Goal: Task Accomplishment & Management: Use online tool/utility

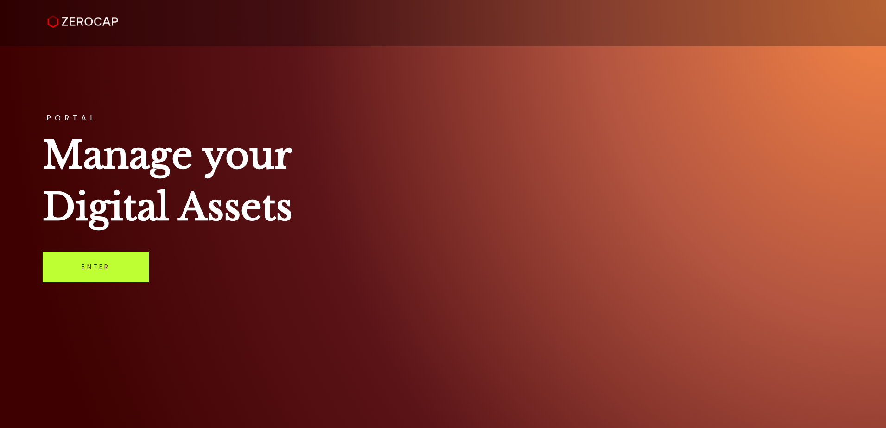
click at [123, 265] on link "Enter" at bounding box center [96, 267] width 106 height 31
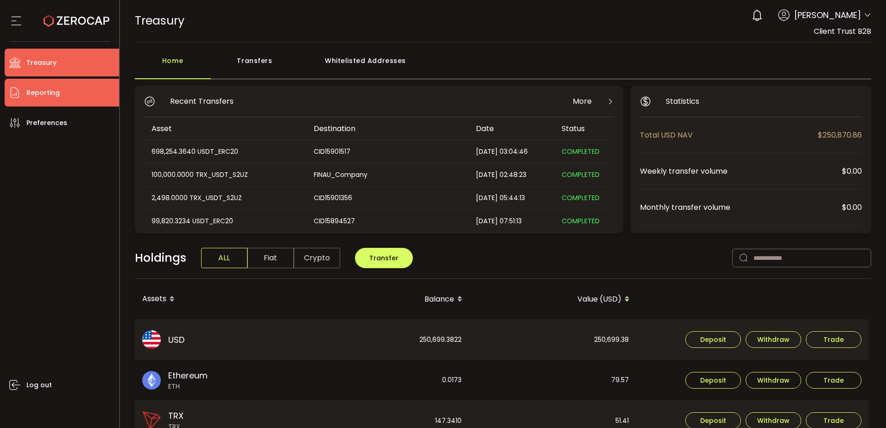
click at [78, 96] on li "Reporting" at bounding box center [62, 93] width 115 height 28
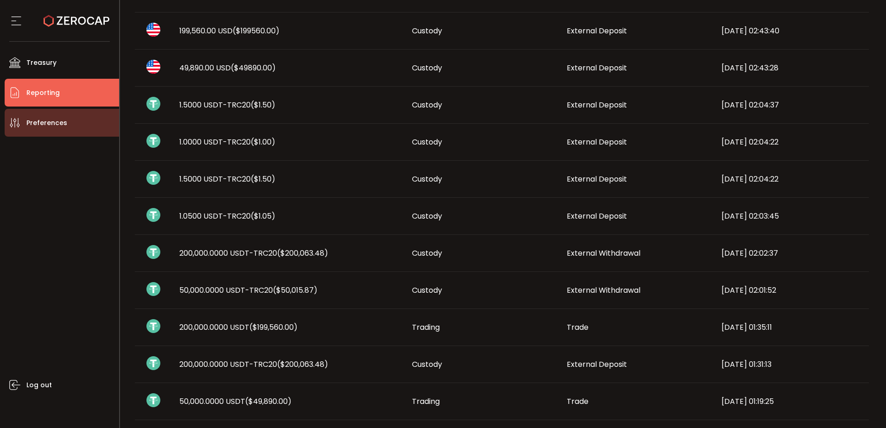
scroll to position [93, 0]
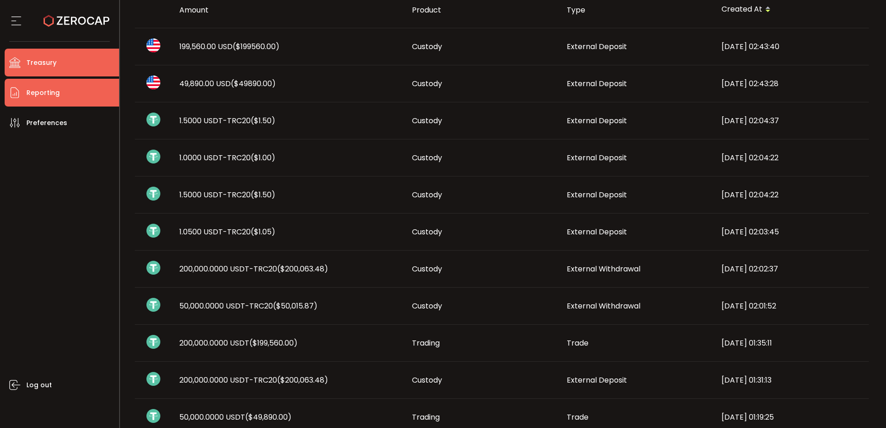
click at [80, 58] on li "Treasury" at bounding box center [62, 63] width 115 height 28
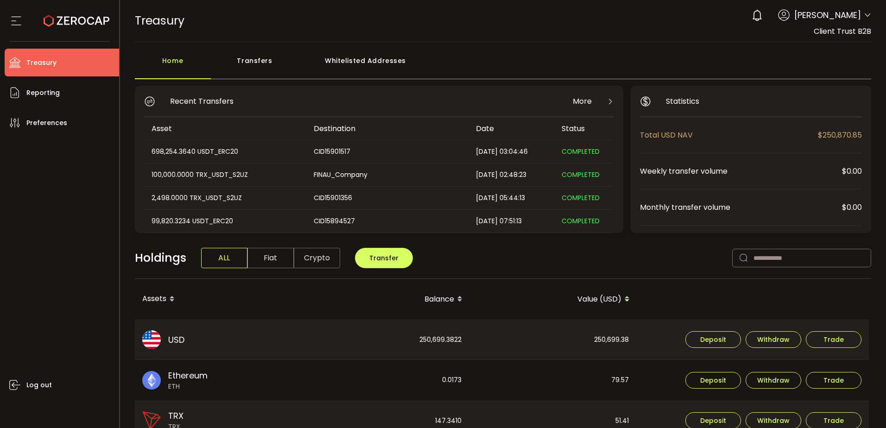
click at [573, 273] on div "Holdings ALL Fiat Crypto Transfer" at bounding box center [503, 263] width 737 height 32
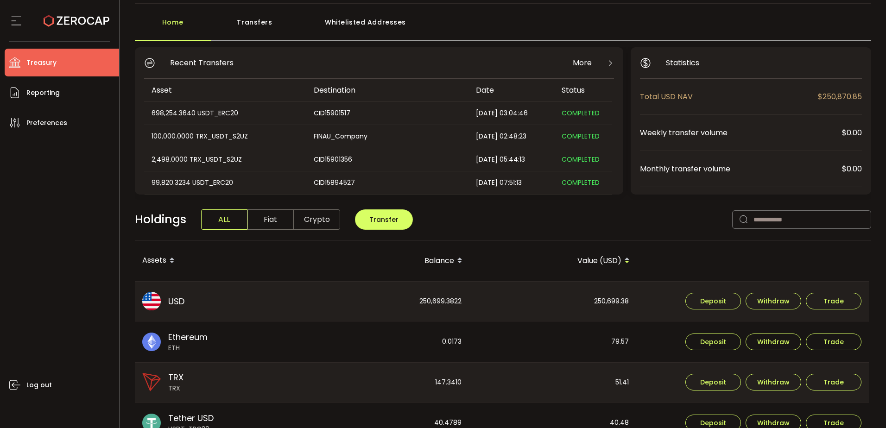
scroll to position [93, 0]
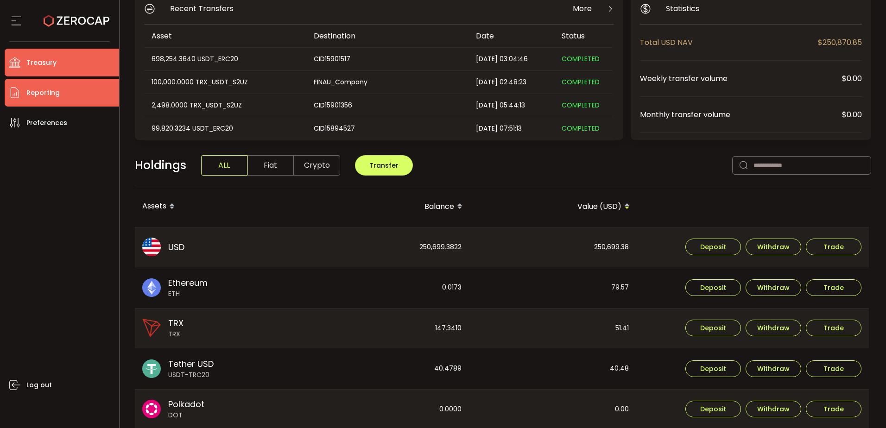
click at [34, 93] on span "Reporting" at bounding box center [42, 92] width 33 height 13
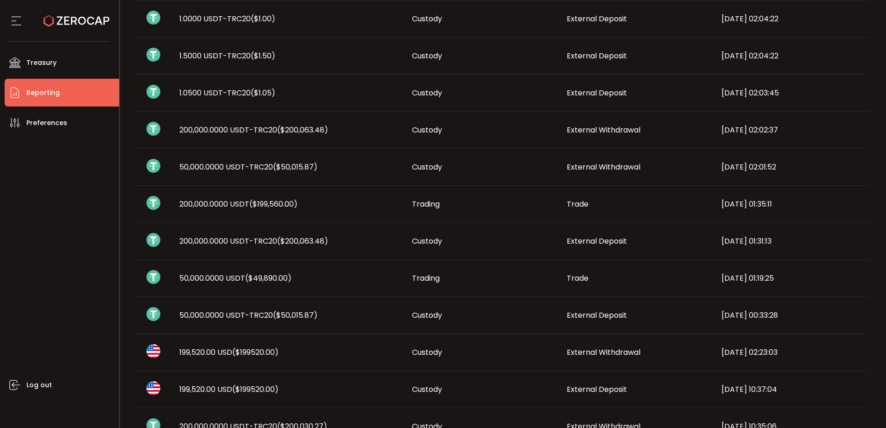
scroll to position [278, 0]
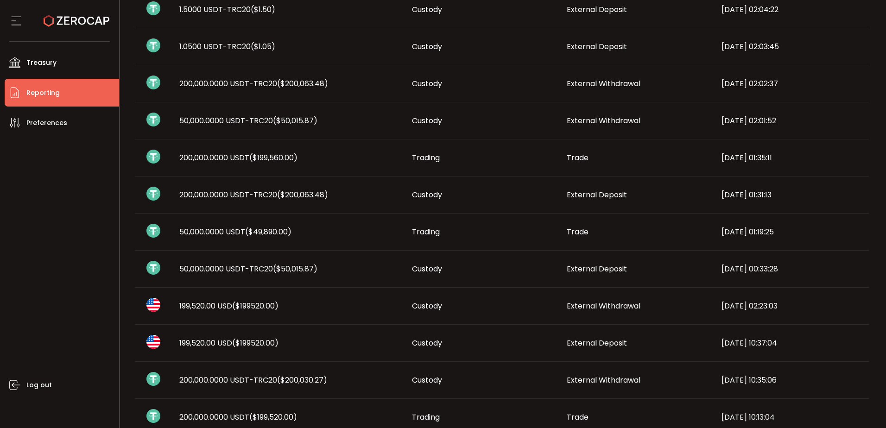
click at [273, 382] on span "200,000.0000 USDT-TRC20 ($200,030.27)" at bounding box center [253, 380] width 148 height 11
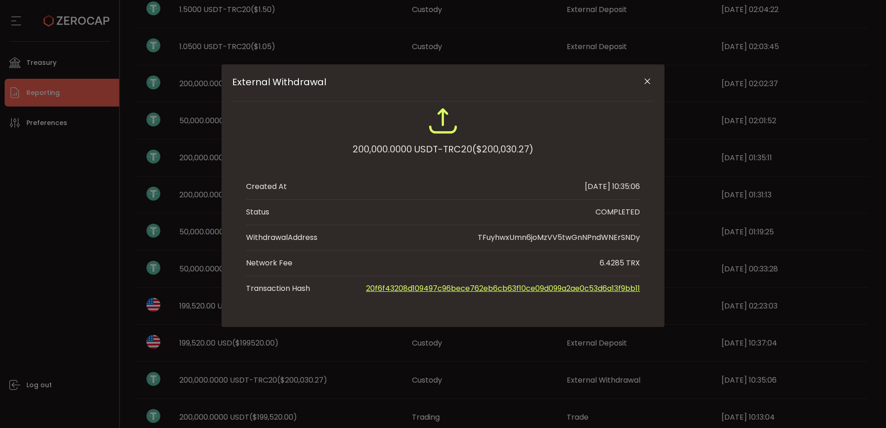
click at [647, 81] on icon "Close" at bounding box center [647, 81] width 9 height 9
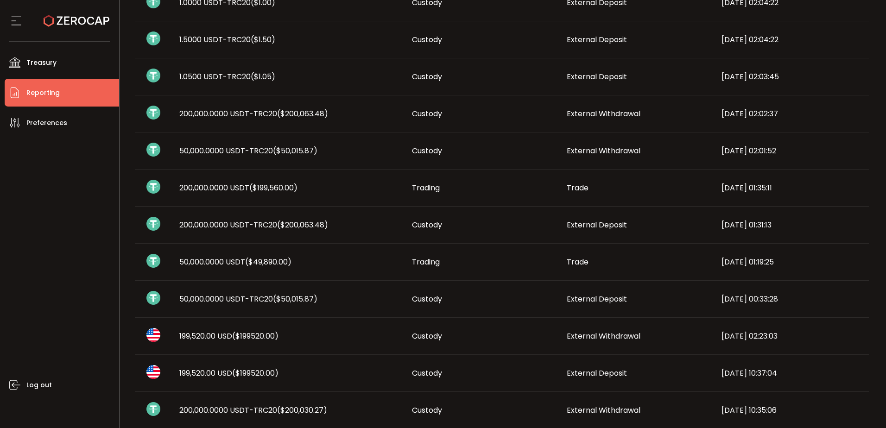
scroll to position [232, 0]
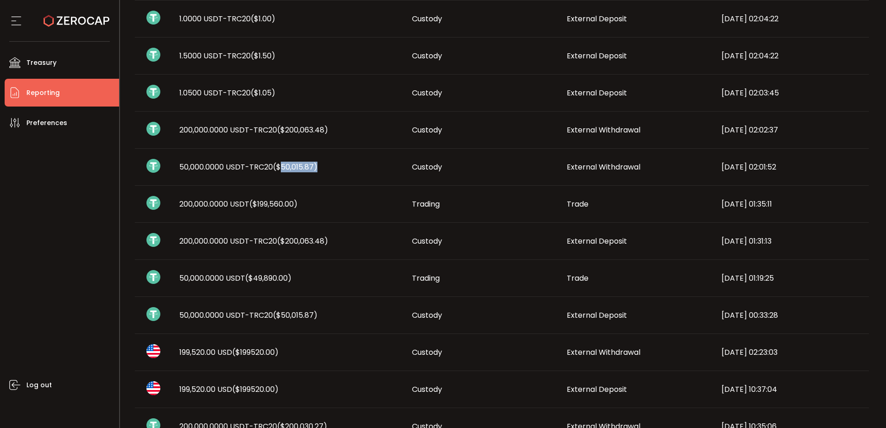
drag, startPoint x: 278, startPoint y: 166, endPoint x: 315, endPoint y: 167, distance: 37.6
click at [315, 167] on span "($50,015.87)" at bounding box center [295, 167] width 45 height 11
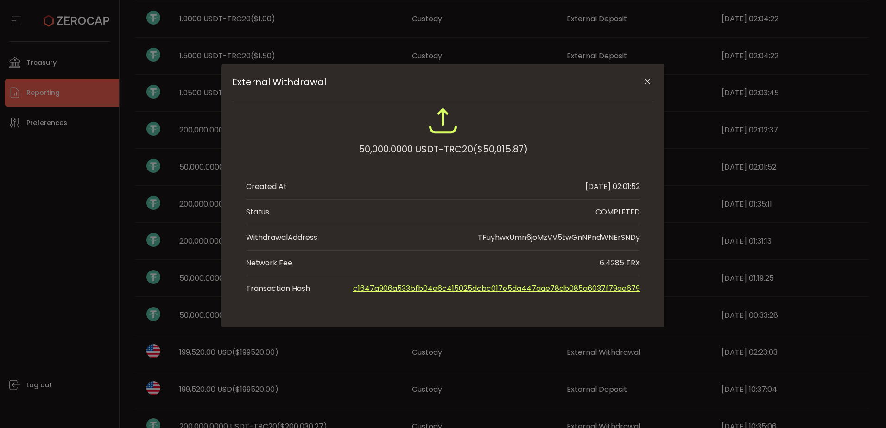
click at [648, 80] on icon "Close" at bounding box center [647, 81] width 9 height 9
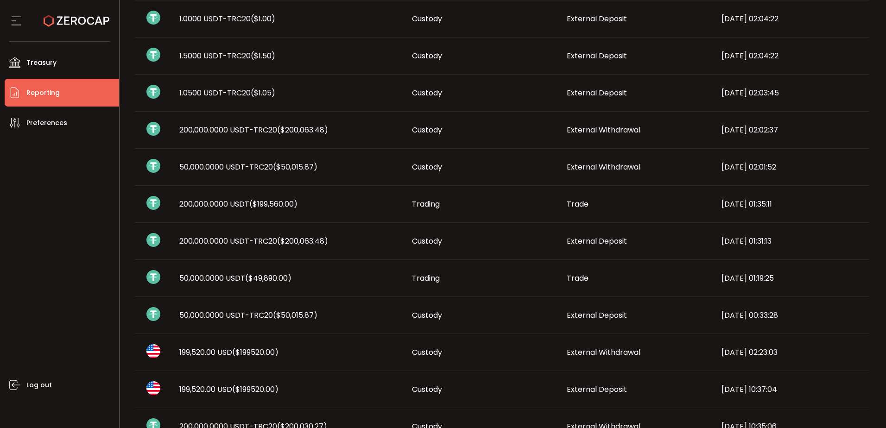
click at [32, 157] on div "Log out" at bounding box center [62, 279] width 115 height 285
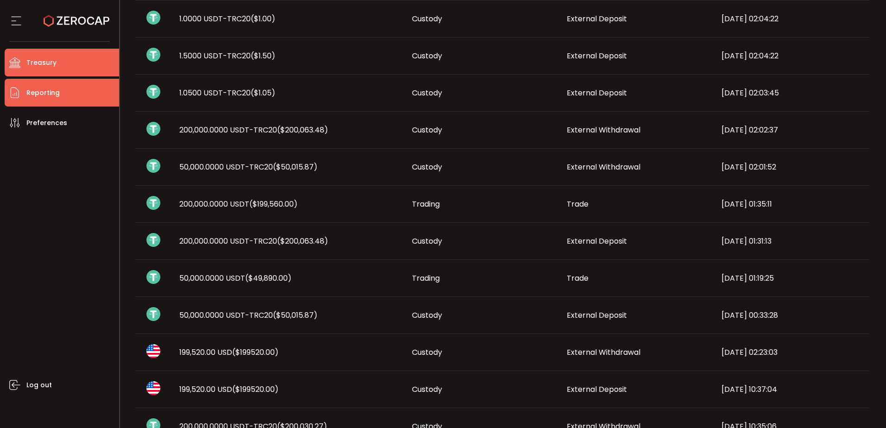
click at [89, 68] on li "Treasury" at bounding box center [62, 63] width 115 height 28
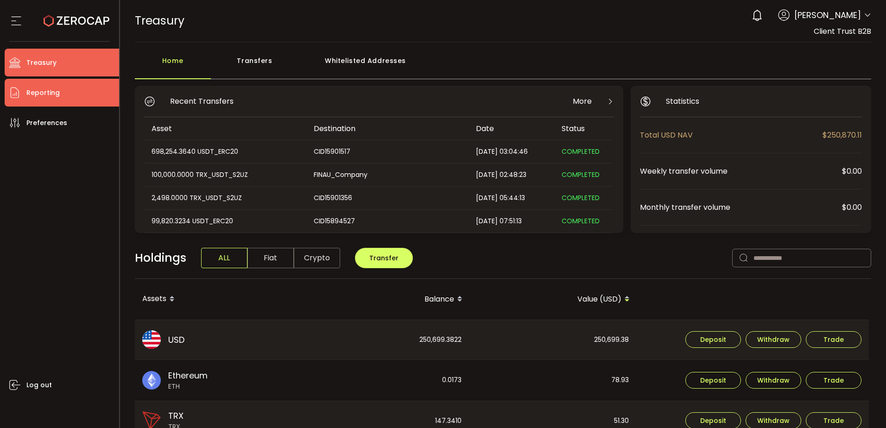
click at [71, 89] on li "Reporting" at bounding box center [62, 93] width 115 height 28
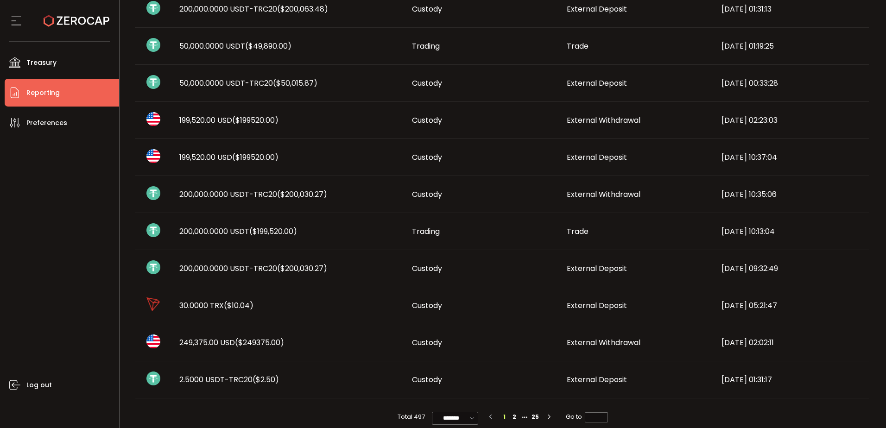
scroll to position [481, 0]
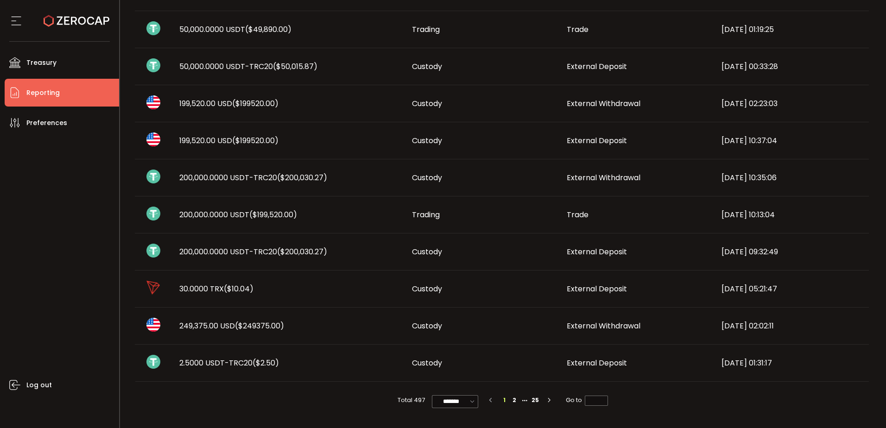
click at [537, 246] on td "Custody" at bounding box center [482, 252] width 155 height 37
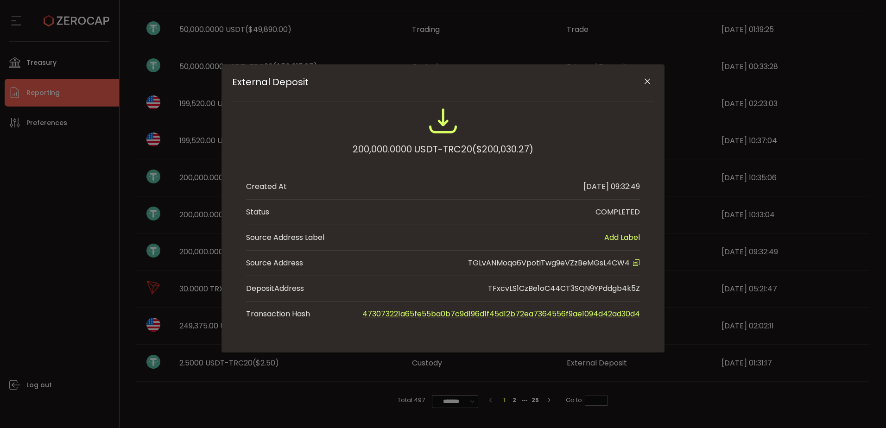
click at [549, 263] on span "TGLvANMoqa6VpotiTwg9eVZzBeMGsL4CW4" at bounding box center [549, 263] width 162 height 11
copy span "TGLvANMoqa6VpotiTwg9eVZzBeMGsL4CW4"
click at [648, 80] on icon "Close" at bounding box center [647, 81] width 9 height 9
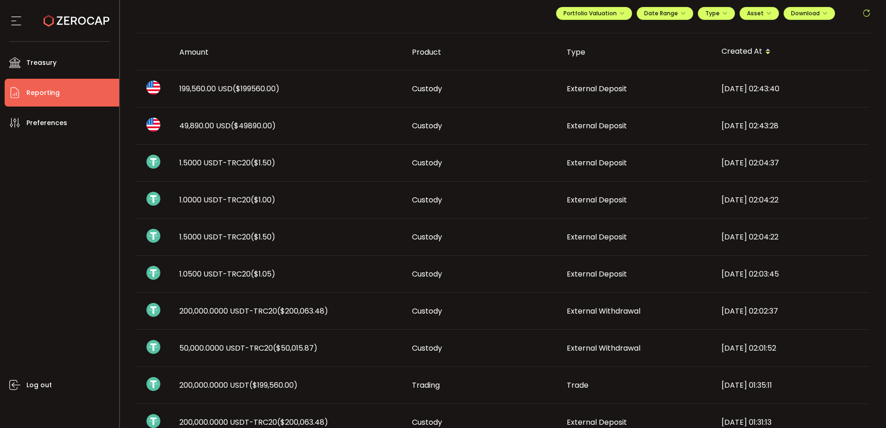
scroll to position [0, 0]
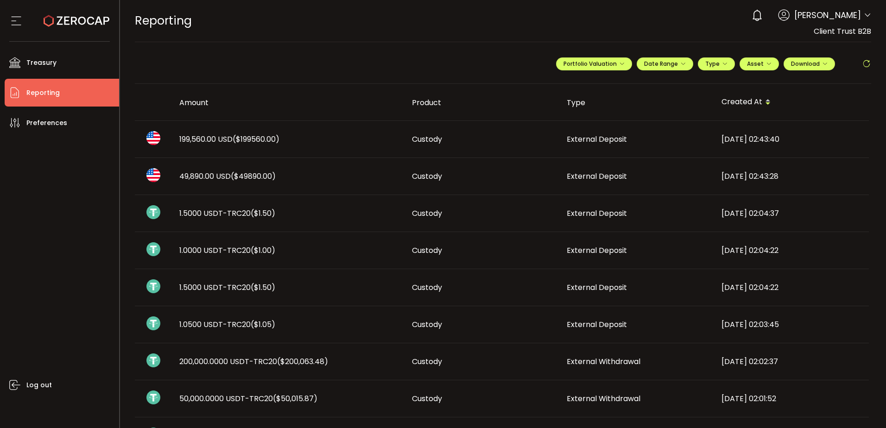
click at [236, 143] on span "($199560.00)" at bounding box center [256, 139] width 47 height 11
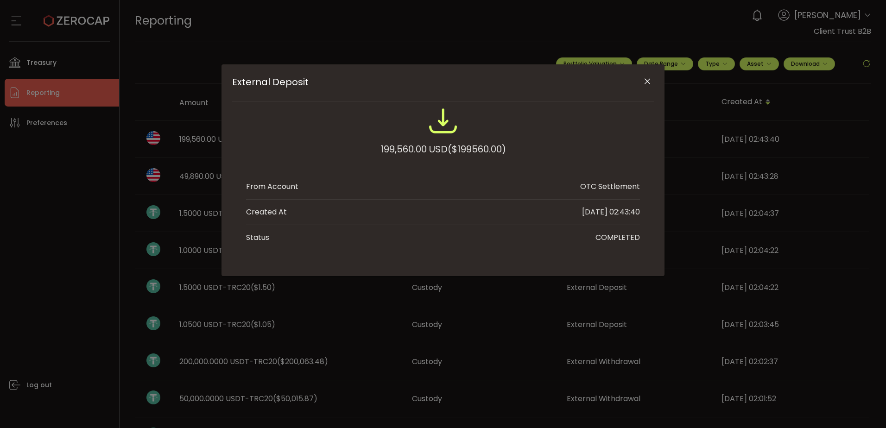
click at [484, 146] on span "($199560.00)" at bounding box center [477, 149] width 58 height 17
copy span "199560.00"
drag, startPoint x: 427, startPoint y: 150, endPoint x: 334, endPoint y: 145, distance: 92.8
click at [340, 145] on div "199,560.00 USD ($199560.00)" at bounding box center [443, 136] width 394 height 61
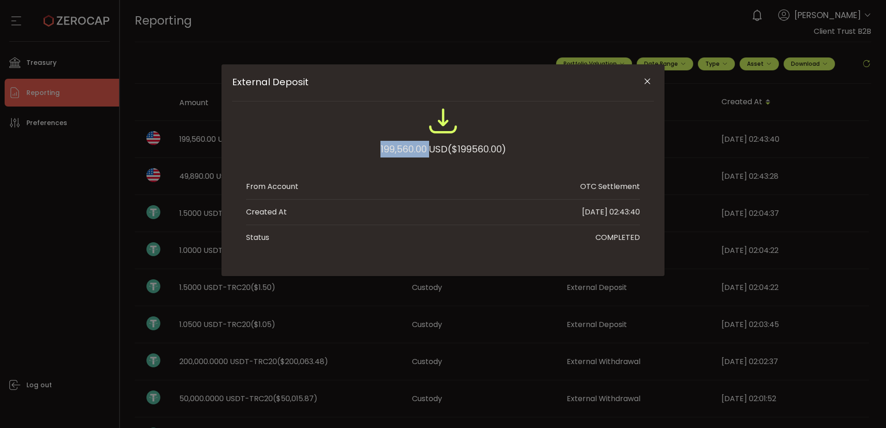
copy div "199,560.00"
click at [101, 134] on div "External Deposit 199,560.00 USD ($199560.00) From Account OTC Settlement Create…" at bounding box center [443, 214] width 886 height 428
click at [89, 72] on div "External Deposit 199,560.00 USD ($199560.00) From Account OTC Settlement Create…" at bounding box center [443, 214] width 886 height 428
click at [84, 58] on div "External Deposit 199,560.00 USD ($199560.00) From Account OTC Settlement Create…" at bounding box center [443, 214] width 886 height 428
drag, startPoint x: 646, startPoint y: 80, endPoint x: 636, endPoint y: 81, distance: 10.7
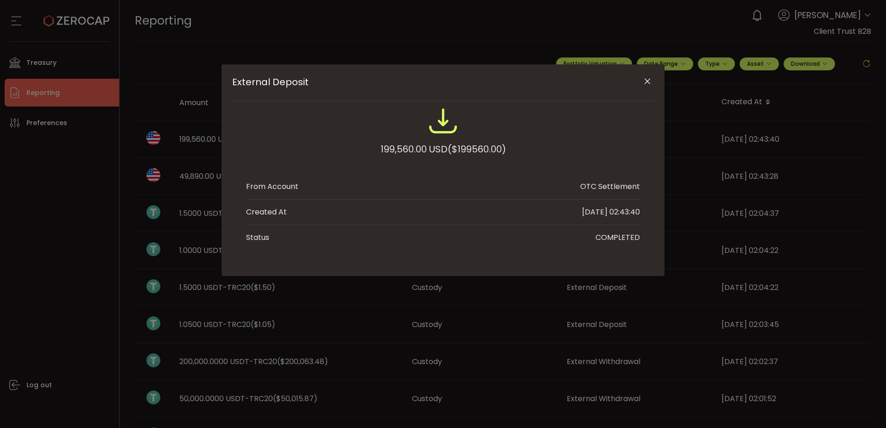
click at [646, 81] on icon "Close" at bounding box center [647, 81] width 9 height 9
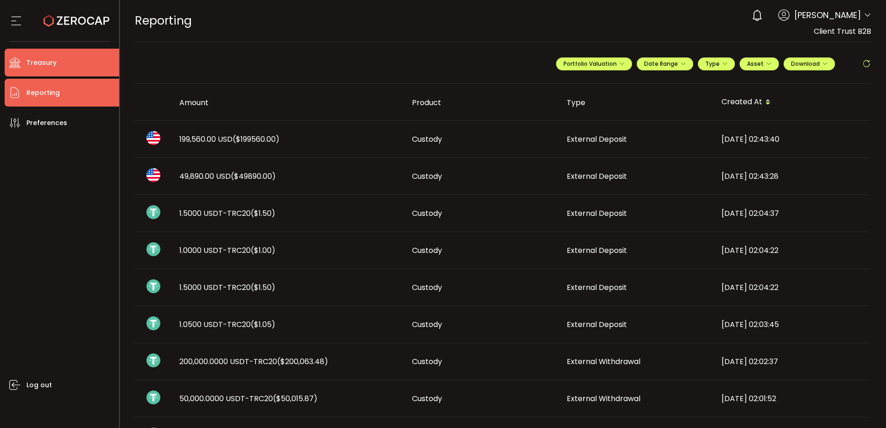
click at [60, 64] on li "Treasury" at bounding box center [62, 63] width 115 height 28
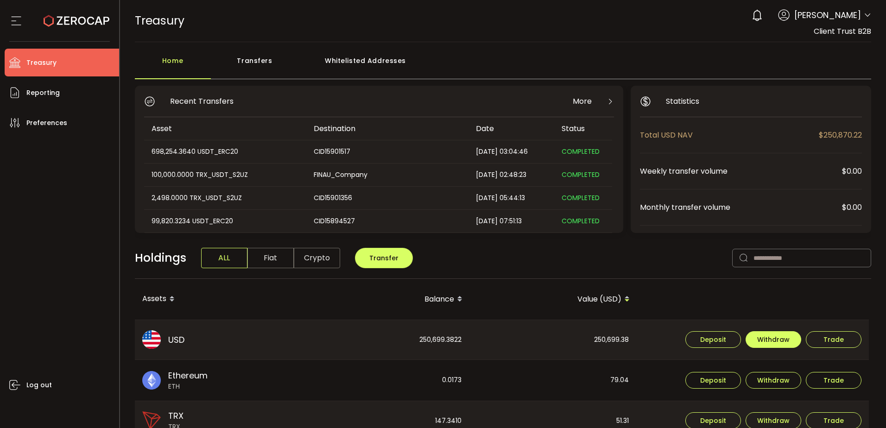
click at [774, 340] on span "Withdraw" at bounding box center [774, 340] width 32 height 6
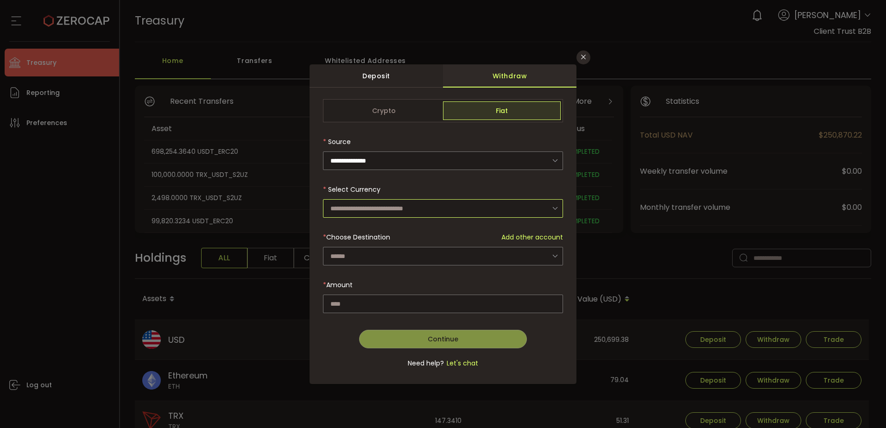
click at [379, 206] on input "dialog" at bounding box center [443, 208] width 240 height 19
click at [386, 236] on li "US Dollar (USD)" at bounding box center [444, 233] width 243 height 16
type input "**********"
click at [372, 261] on div "dialog" at bounding box center [443, 239] width 240 height 280
click at [384, 255] on input "dialog" at bounding box center [443, 256] width 240 height 19
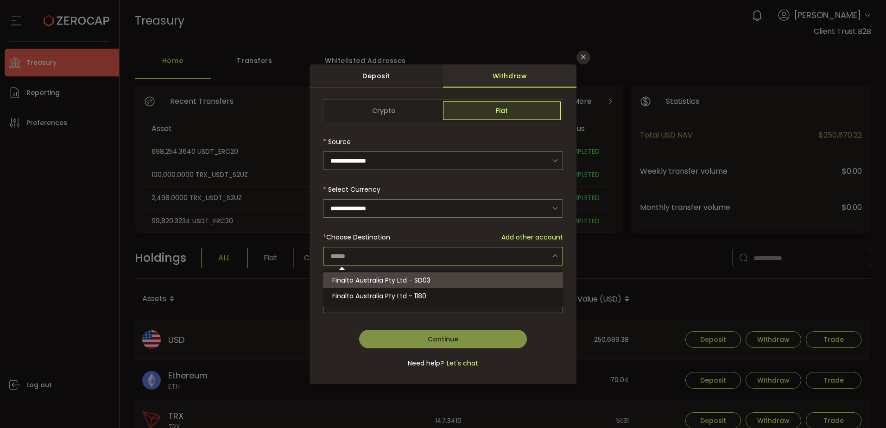
click at [398, 276] on span "Finalto Australia Pty Ltd - SD03" at bounding box center [381, 280] width 98 height 9
type input "**********"
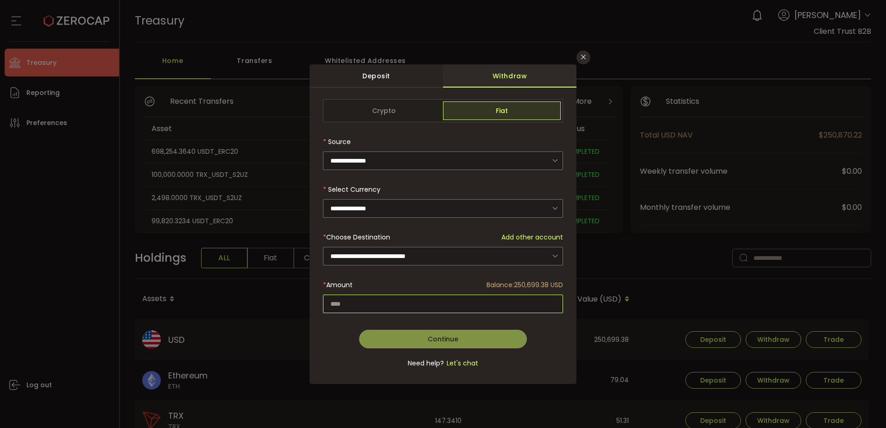
click at [405, 295] on input "dialog" at bounding box center [443, 304] width 240 height 19
paste input "*********"
type input "*********"
click at [424, 338] on button "Continue" at bounding box center [443, 339] width 168 height 19
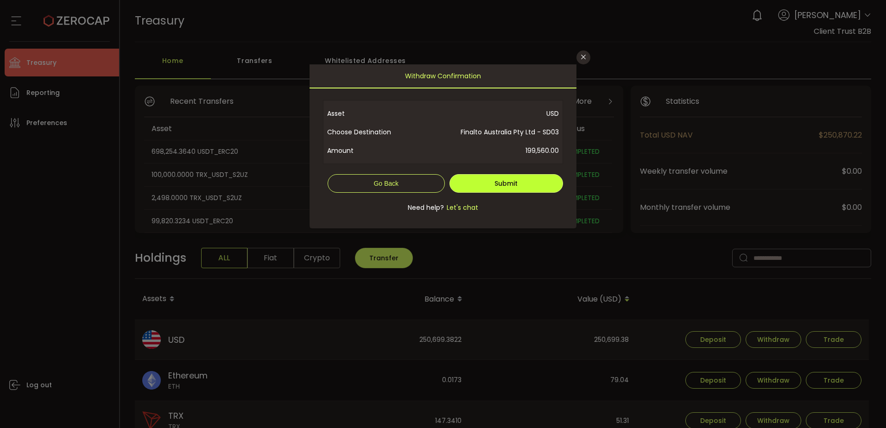
click at [506, 180] on span "Submit" at bounding box center [506, 183] width 23 height 9
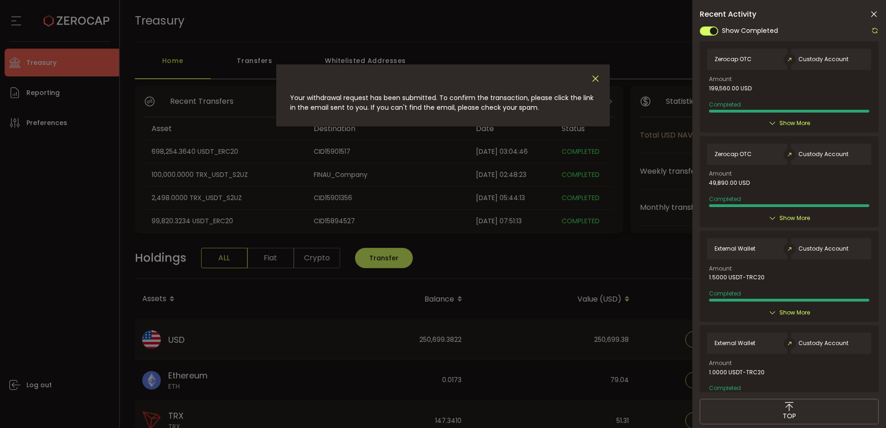
click at [597, 77] on icon "Close" at bounding box center [596, 79] width 10 height 10
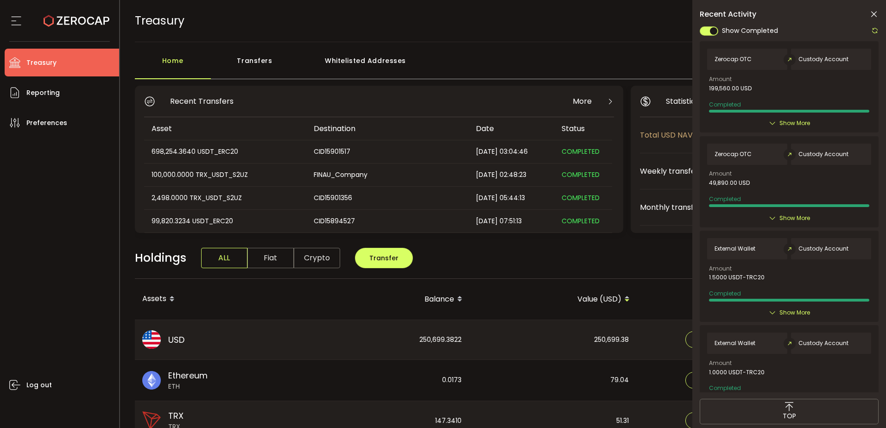
click at [872, 13] on icon at bounding box center [874, 14] width 9 height 9
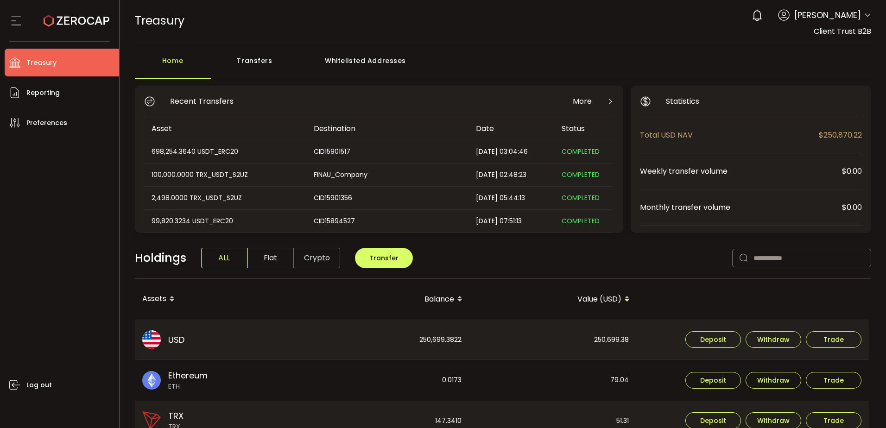
click at [596, 56] on div "Home Transfers Whitelisted Addresses" at bounding box center [503, 65] width 737 height 28
click at [92, 63] on li "Treasury" at bounding box center [62, 63] width 115 height 28
click at [54, 60] on span "Treasury" at bounding box center [41, 62] width 30 height 13
click at [533, 63] on div "Home Transfers Whitelisted Addresses" at bounding box center [503, 65] width 737 height 28
